Goal: Information Seeking & Learning: Compare options

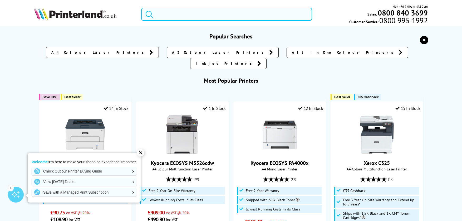
drag, startPoint x: 211, startPoint y: 12, endPoint x: 88, endPoint y: 12, distance: 123.5
click at [88, 12] on div "Mon - Fri 9:00am - 5:30pm Sales: 0800 840 3699 Customer Service: 0800 995 1992" at bounding box center [230, 15] width 421 height 23
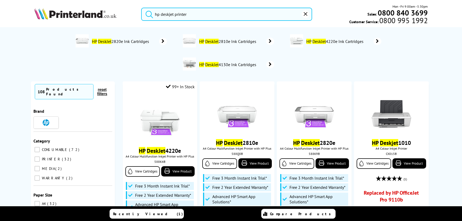
click at [141, 8] on button "submit" at bounding box center [147, 14] width 13 height 12
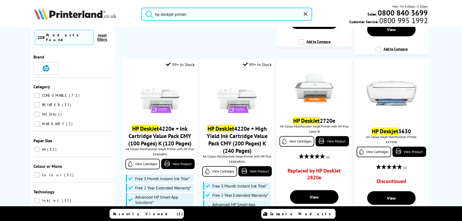
scroll to position [474, 0]
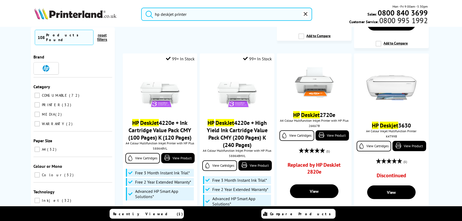
click at [161, 13] on input "hp deskjet printer" at bounding box center [226, 14] width 171 height 13
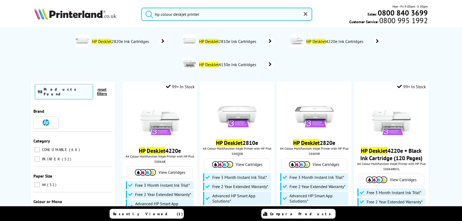
type input "hp colour deskjet printer"
click at [141, 8] on button "submit" at bounding box center [147, 14] width 13 height 12
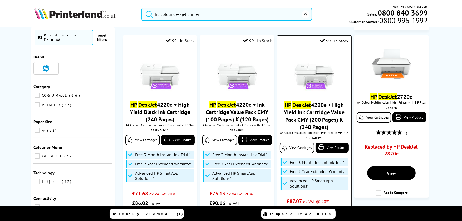
scroll to position [263, 0]
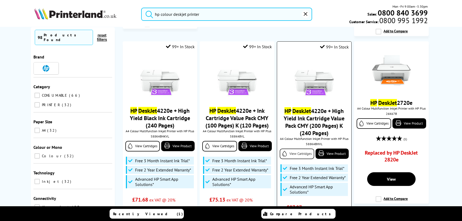
click at [292, 156] on link "View Cartridges" at bounding box center [297, 154] width 34 height 11
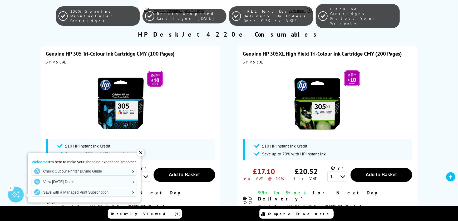
scroll to position [395, 0]
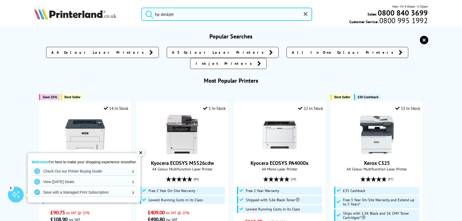
click at [204, 18] on input "hp deskjet" at bounding box center [226, 14] width 171 height 13
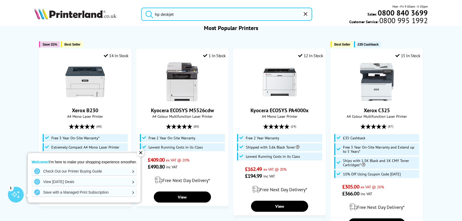
click at [161, 12] on input "hp deskjet" at bounding box center [226, 14] width 171 height 13
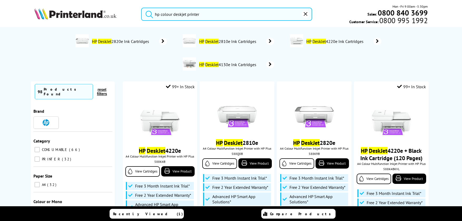
click at [141, 8] on button "submit" at bounding box center [147, 14] width 13 height 12
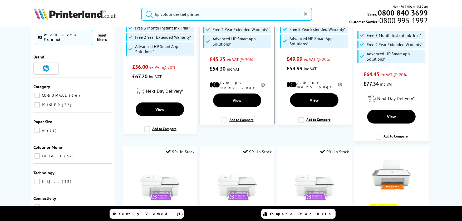
scroll to position [53, 0]
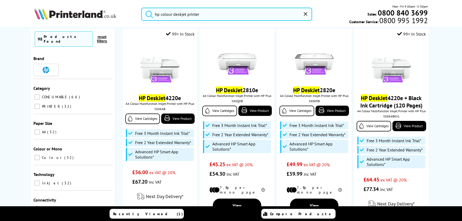
click at [186, 13] on input "hp colour deskjet printer" at bounding box center [226, 14] width 171 height 13
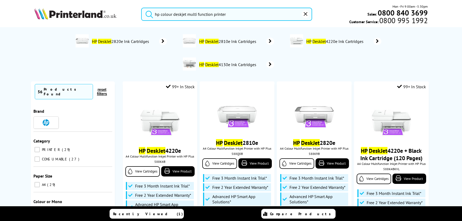
type input "hp colour deskjet multi function printer"
click at [141, 8] on button "submit" at bounding box center [147, 14] width 13 height 12
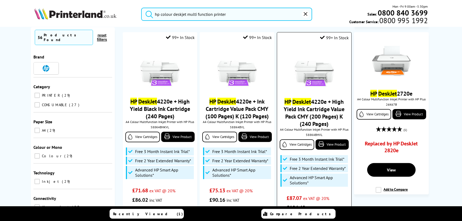
scroll to position [263, 0]
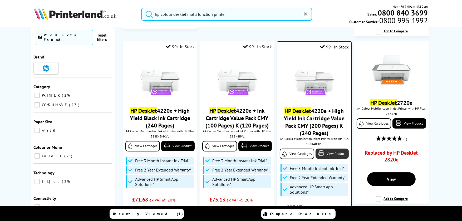
click at [328, 154] on link "View Product" at bounding box center [331, 154] width 33 height 10
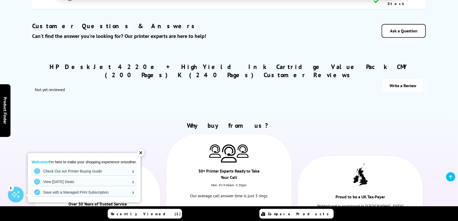
scroll to position [1764, 0]
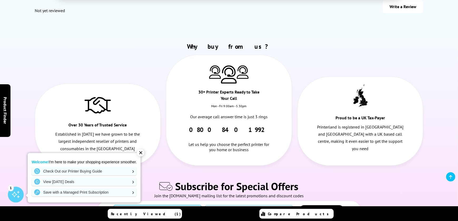
click at [176, 205] on input "text" at bounding box center [157, 210] width 87 height 10
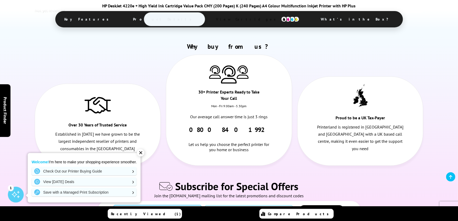
type input "**********"
click at [275, 205] on input "email" at bounding box center [248, 210] width 87 height 10
type input "**********"
click at [328, 208] on span "Subscribe" at bounding box center [321, 210] width 19 height 4
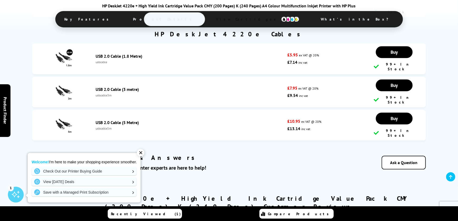
scroll to position [1448, 0]
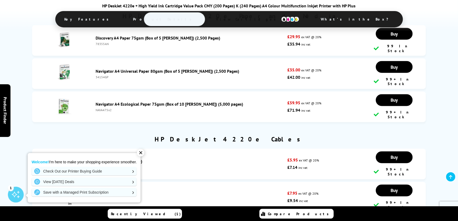
click at [188, 16] on span "Product Details" at bounding box center [163, 19] width 77 height 13
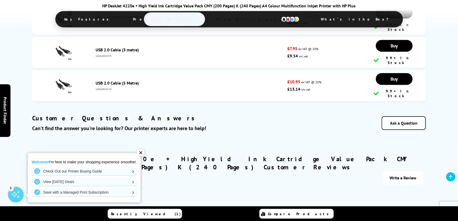
scroll to position [1640, 0]
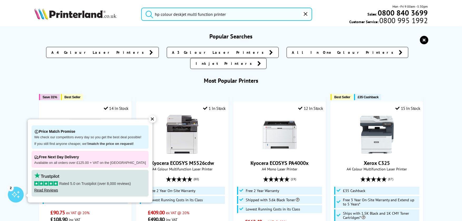
click at [240, 14] on input "hp colour deskjet multi function printer" at bounding box center [226, 14] width 171 height 13
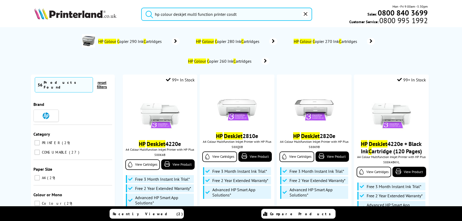
click at [141, 8] on button "submit" at bounding box center [147, 14] width 13 height 12
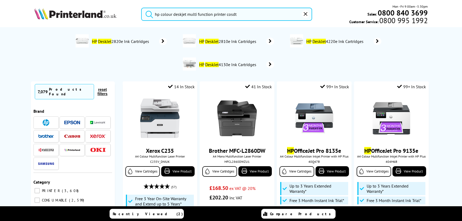
click at [243, 18] on input "hp colour deskjet multi function printer cosdt" at bounding box center [226, 14] width 171 height 13
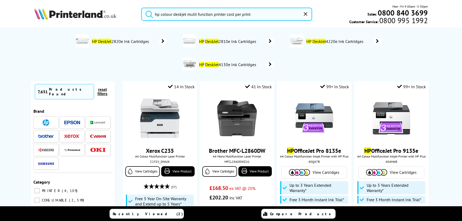
click at [141, 8] on button "submit" at bounding box center [147, 14] width 13 height 12
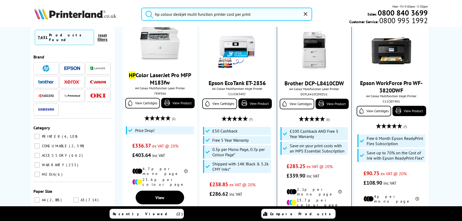
scroll to position [632, 0]
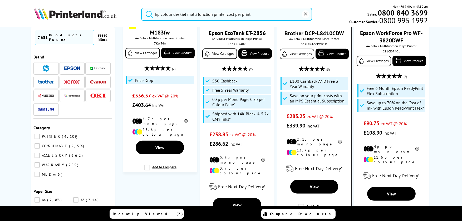
click at [298, 204] on label "Add to Compare" at bounding box center [314, 209] width 32 height 10
click at [0, 0] on input "Add to Compare" at bounding box center [0, 0] width 0 height 0
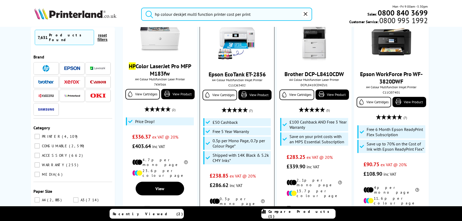
scroll to position [553, 0]
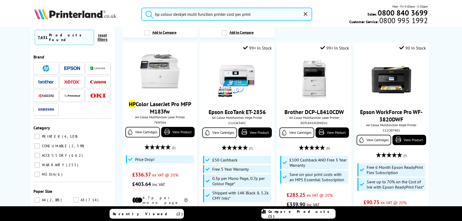
drag, startPoint x: 227, startPoint y: 14, endPoint x: 281, endPoint y: 15, distance: 53.7
click at [281, 15] on input "hp colour deskjet multi function printer cost per print" at bounding box center [226, 14] width 171 height 13
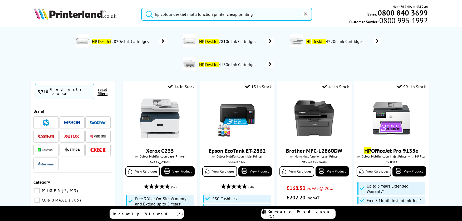
click at [141, 8] on button "submit" at bounding box center [147, 14] width 13 height 12
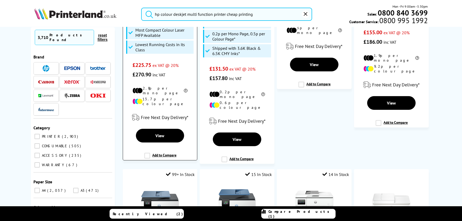
scroll to position [184, 0]
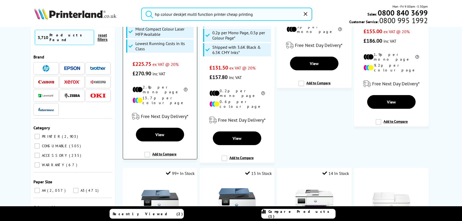
click at [145, 152] on label "Add to Compare" at bounding box center [160, 157] width 32 height 10
click at [0, 0] on input "Add to Compare" at bounding box center [0, 0] width 0 height 0
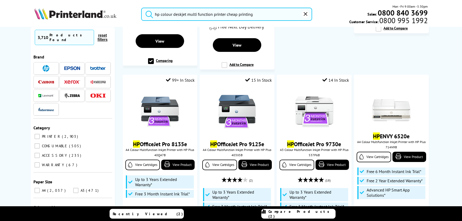
scroll to position [290, 0]
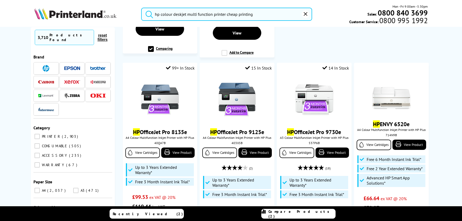
click at [172, 16] on input "hp colour deskjet multi function printer cheap printing" at bounding box center [226, 14] width 171 height 13
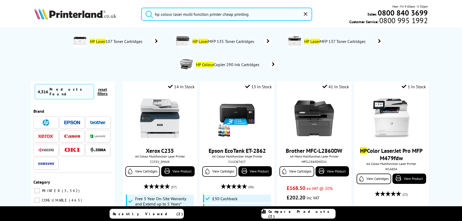
type input "hp colour laser multi function printer cheap printing"
click at [141, 8] on button "submit" at bounding box center [147, 14] width 13 height 12
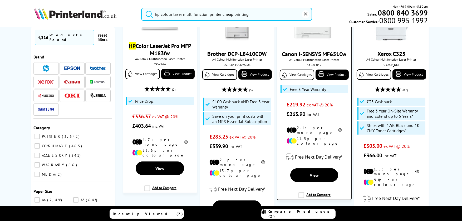
scroll to position [369, 0]
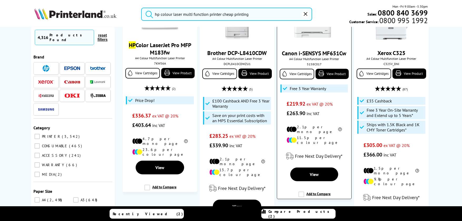
click at [300, 191] on label "Add to Compare" at bounding box center [314, 196] width 32 height 10
click at [0, 0] on input "Add to Compare" at bounding box center [0, 0] width 0 height 0
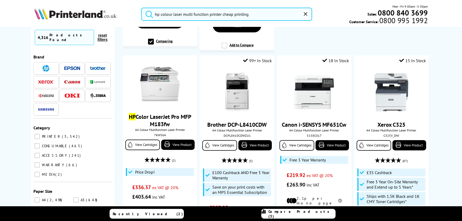
scroll to position [290, 0]
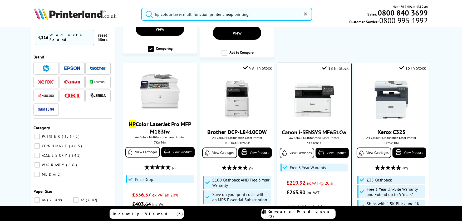
click at [308, 122] on div "Canon i-SENSYS MF651Cw A4 Colour Multifunction Laser Printer 5158C017 View Cart…" at bounding box center [314, 136] width 69 height 122
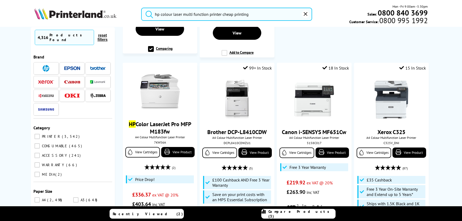
click at [300, 212] on span "Compare Products (3)" at bounding box center [301, 213] width 67 height 9
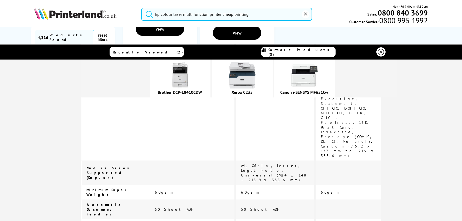
scroll to position [1040, 0]
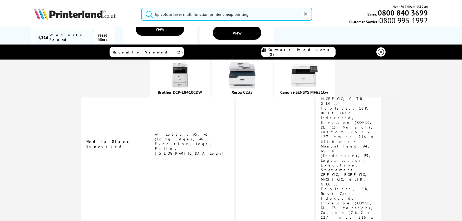
click at [318, 80] on img at bounding box center [304, 75] width 26 height 26
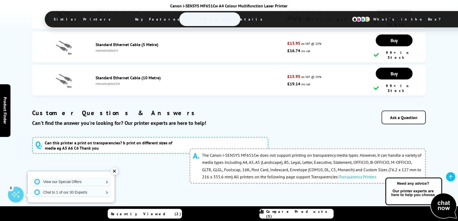
scroll to position [2133, 0]
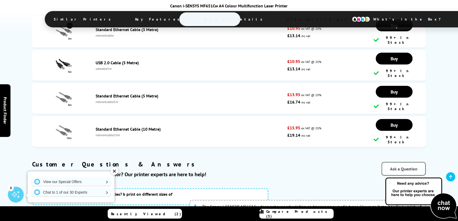
click at [403, 162] on link "Ask a Question" at bounding box center [404, 169] width 44 height 14
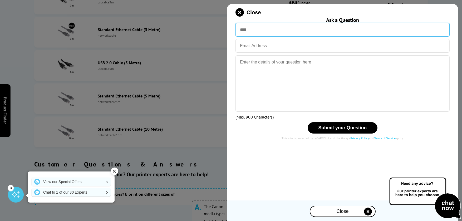
click at [239, 30] on input "text" at bounding box center [342, 29] width 214 height 13
type input "**********"
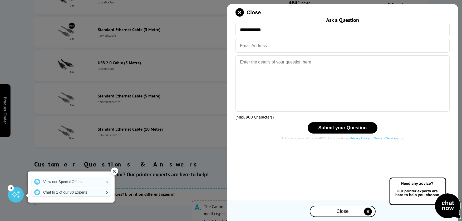
click at [266, 42] on input "email" at bounding box center [342, 46] width 214 height 14
type input "[PERSON_NAME][EMAIL_ADDRESS][DOMAIN_NAME]"
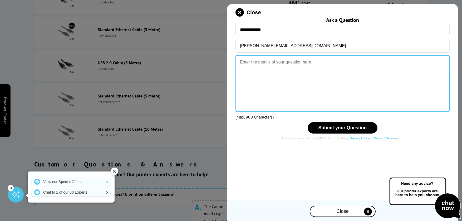
click at [275, 66] on textarea at bounding box center [342, 83] width 214 height 56
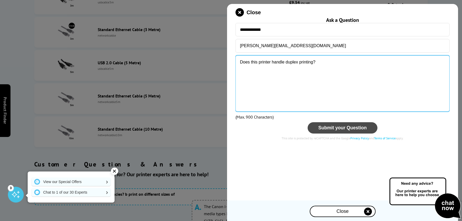
type textarea "Does this printer handle duplex printing?"
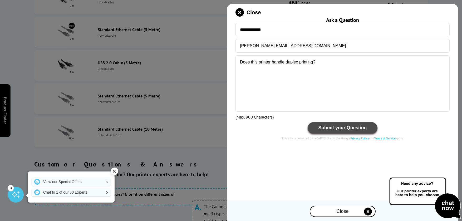
click at [337, 130] on span "Submit your Question" at bounding box center [342, 127] width 48 height 5
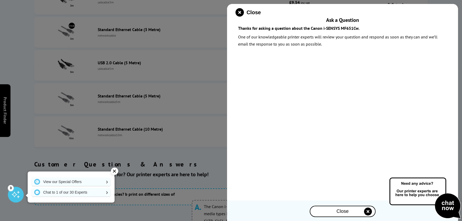
click at [368, 212] on icon "close modal" at bounding box center [368, 212] width 8 height 8
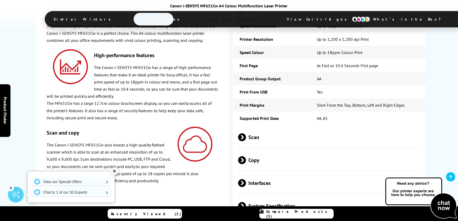
scroll to position [1080, 0]
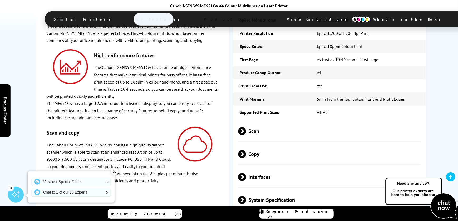
click at [246, 173] on span at bounding box center [246, 177] width 0 height 8
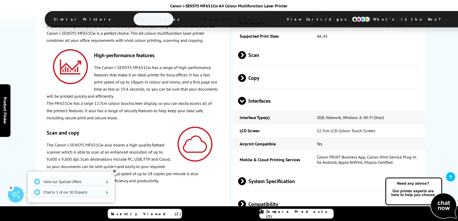
scroll to position [1159, 0]
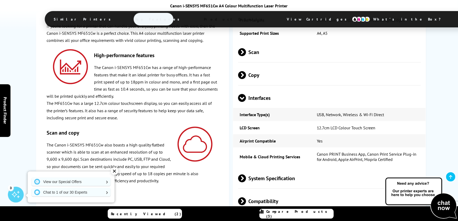
click at [246, 174] on span at bounding box center [246, 178] width 0 height 8
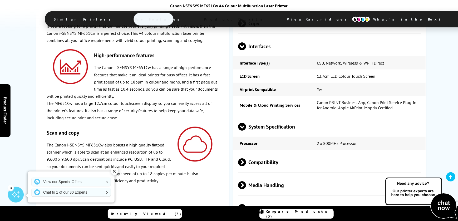
scroll to position [1211, 0]
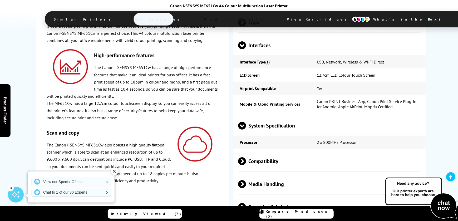
click at [246, 157] on span at bounding box center [246, 161] width 0 height 8
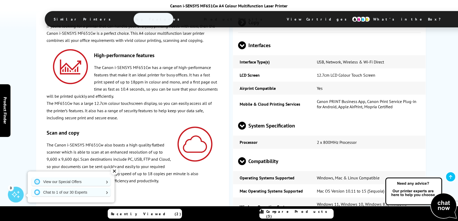
scroll to position [1290, 0]
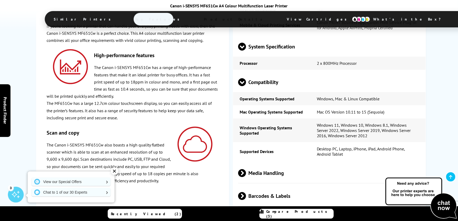
click at [246, 169] on span at bounding box center [246, 173] width 0 height 8
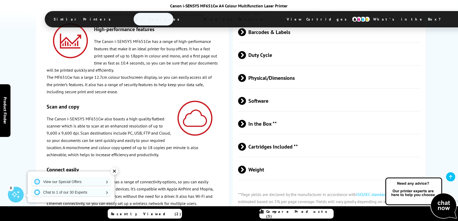
scroll to position [1685, 0]
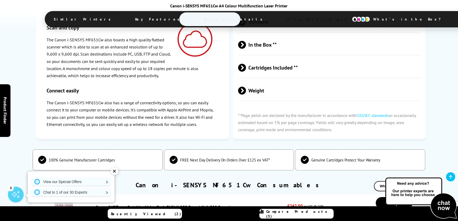
click at [246, 64] on span at bounding box center [246, 68] width 0 height 8
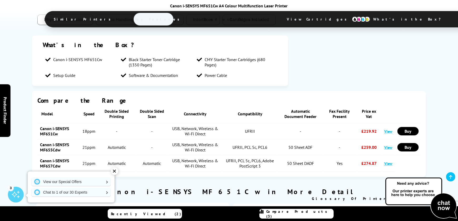
scroll to position [869, 0]
click at [387, 161] on link "View" at bounding box center [388, 163] width 8 height 5
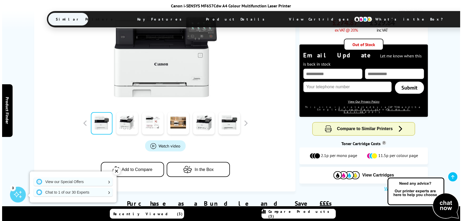
scroll to position [158, 0]
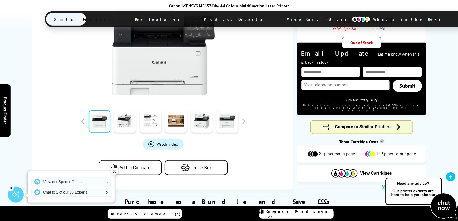
click at [141, 165] on span "Add to Compare" at bounding box center [135, 167] width 31 height 5
click at [300, 215] on span "Compare Products (4)" at bounding box center [299, 213] width 67 height 9
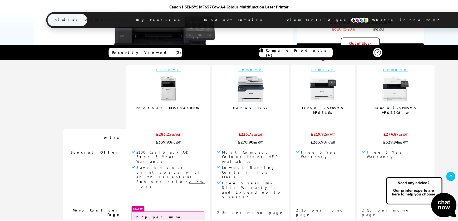
scroll to position [0, 0]
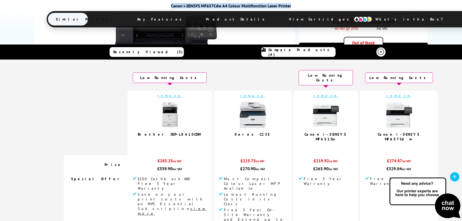
drag, startPoint x: 292, startPoint y: 5, endPoint x: 165, endPoint y: 4, distance: 126.9
click at [165, 4] on div "Canon i-SENSYS MF657Cdw A4 Colour Multifunction Laser Printer" at bounding box center [231, 5] width 369 height 5
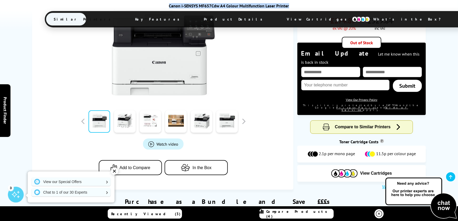
copy div "Canon i-SENSYS MF657Cdw A4 Colour Multifunction Laser Printer"
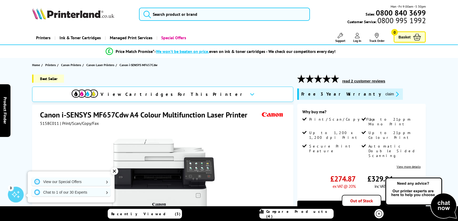
click at [294, 215] on span "Compare Products (4)" at bounding box center [299, 213] width 67 height 9
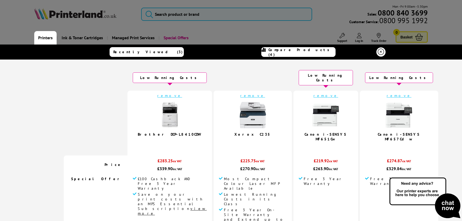
click at [46, 34] on link "Printers" at bounding box center [45, 37] width 22 height 13
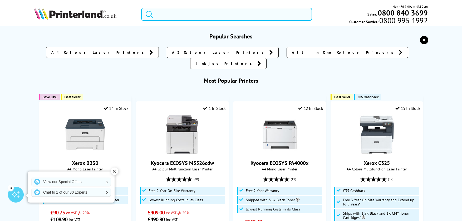
click at [186, 13] on input "search" at bounding box center [226, 14] width 171 height 13
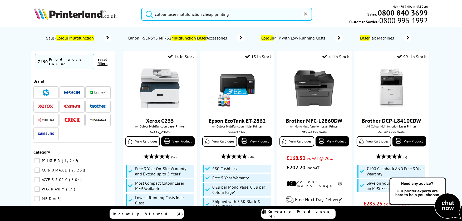
click at [141, 8] on button "submit" at bounding box center [147, 14] width 13 height 12
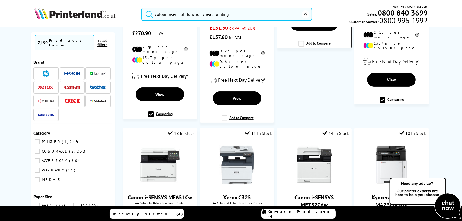
scroll to position [290, 0]
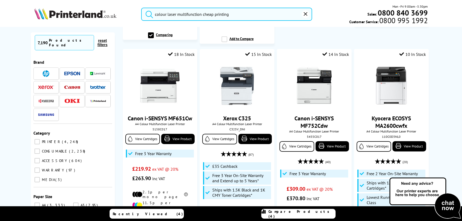
click at [239, 13] on input "colour laser multifunction cheap printing" at bounding box center [226, 14] width 171 height 13
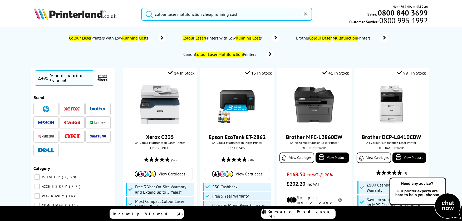
type input "colour laser multifunction cheap running cost"
click at [141, 8] on button "submit" at bounding box center [147, 14] width 13 height 12
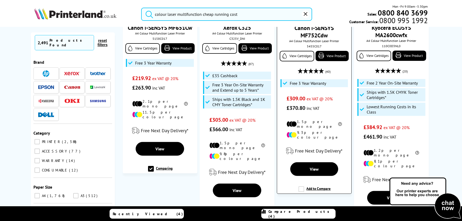
scroll to position [395, 0]
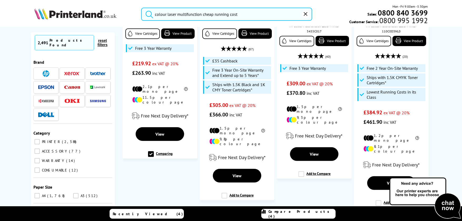
drag, startPoint x: 297, startPoint y: 163, endPoint x: 277, endPoint y: 18, distance: 146.6
click at [298, 171] on label "Add to Compare" at bounding box center [314, 176] width 32 height 10
click at [0, 0] on input "Add to Compare" at bounding box center [0, 0] width 0 height 0
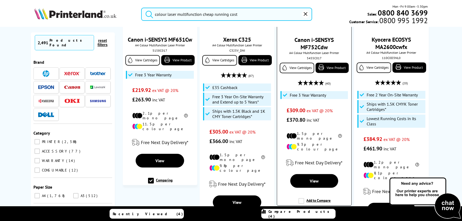
scroll to position [369, 0]
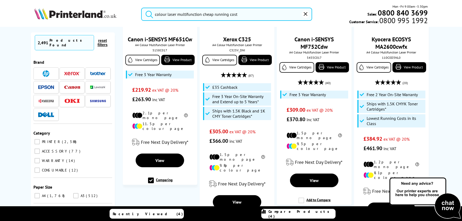
click at [294, 209] on link "Compare Products (4)" at bounding box center [298, 214] width 74 height 10
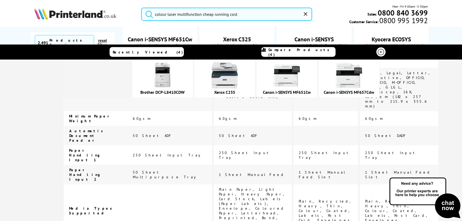
scroll to position [1304, 0]
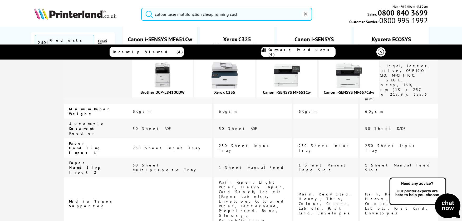
click at [358, 77] on img at bounding box center [349, 75] width 26 height 26
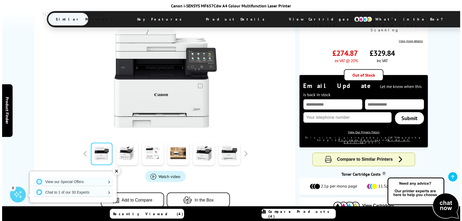
scroll to position [131, 0]
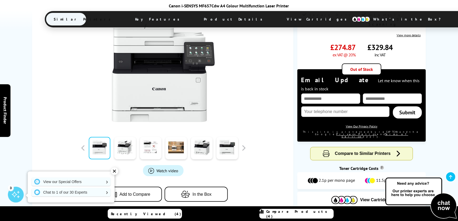
click at [298, 214] on span "Compare Products (4)" at bounding box center [299, 213] width 67 height 9
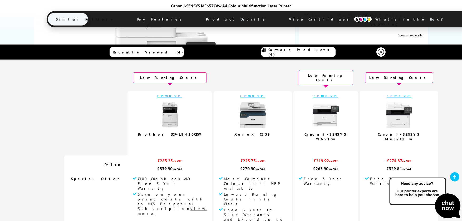
scroll to position [105, 0]
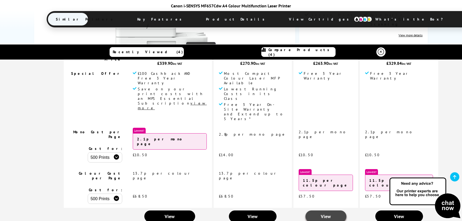
click at [305, 210] on link "View" at bounding box center [325, 216] width 41 height 12
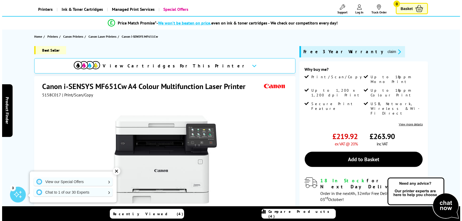
scroll to position [26, 0]
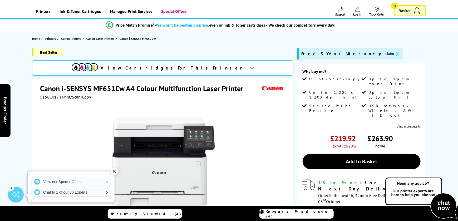
click at [293, 216] on link "Compare Products (4)" at bounding box center [296, 214] width 74 height 10
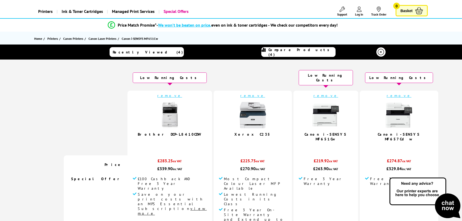
scroll to position [79, 0]
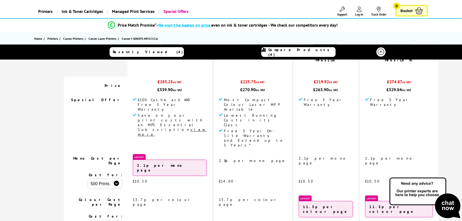
click at [365, 79] on div "£274.87 ex VAT" at bounding box center [399, 83] width 68 height 8
click at [360, 127] on td "Free 3 Year Warranty" at bounding box center [399, 123] width 78 height 57
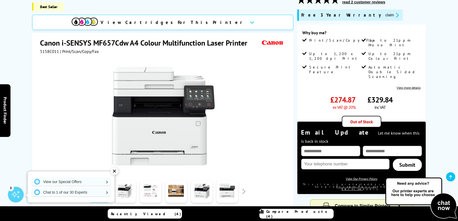
click at [354, 204] on span "Compare to Similar Printers" at bounding box center [363, 206] width 56 height 4
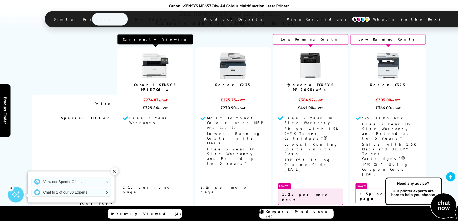
scroll to position [544, 0]
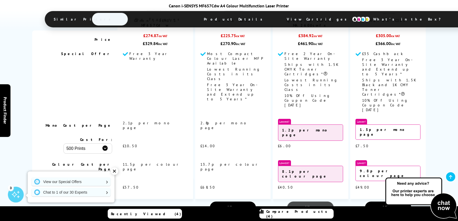
click at [318, 201] on link "View" at bounding box center [310, 207] width 46 height 12
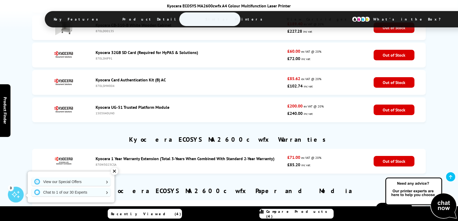
scroll to position [1922, 0]
